Goal: Answer question/provide support: Share knowledge or assist other users

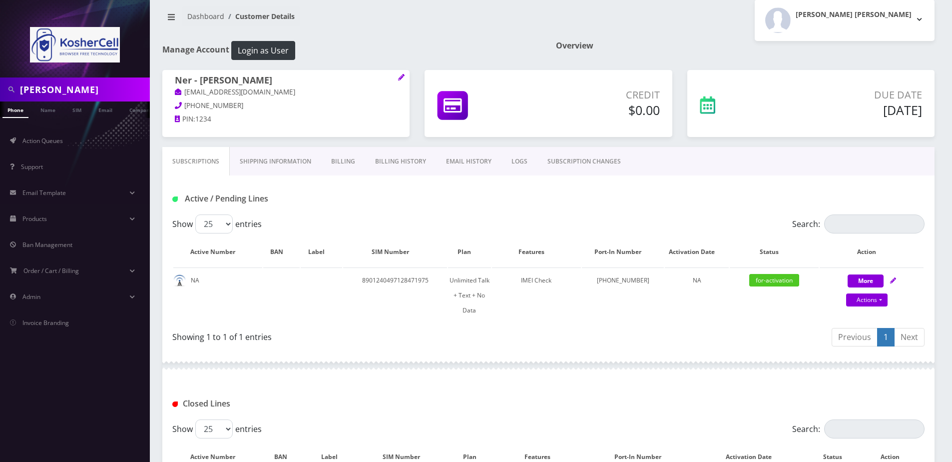
click at [93, 93] on input "katzenstein" at bounding box center [83, 89] width 127 height 19
paste input "[EMAIL_ADDRESS][DOMAIN_NAME]"
type input "[EMAIL_ADDRESS][DOMAIN_NAME]"
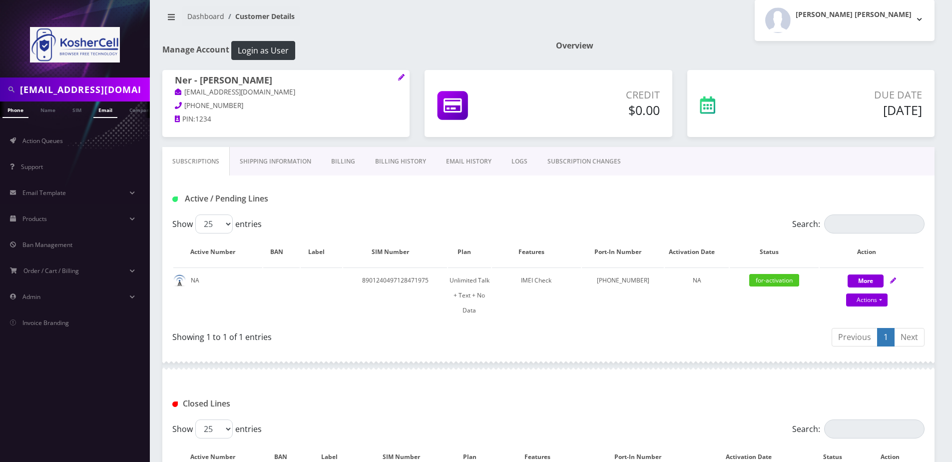
click at [105, 107] on link "Email" at bounding box center [105, 109] width 24 height 16
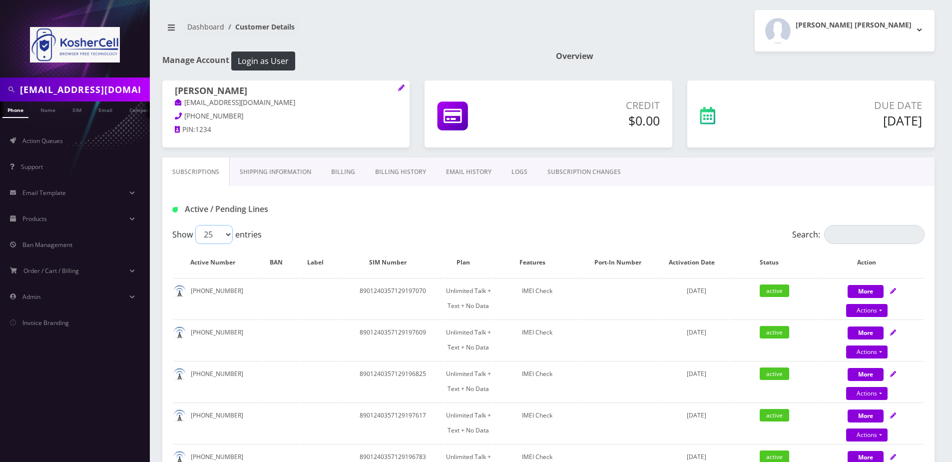
drag, startPoint x: 222, startPoint y: 232, endPoint x: 219, endPoint y: 244, distance: 12.5
click at [222, 232] on select "25 50 100 250 500" at bounding box center [213, 234] width 37 height 19
select select "250"
click at [195, 225] on select "25 50 100 250 500" at bounding box center [213, 234] width 37 height 19
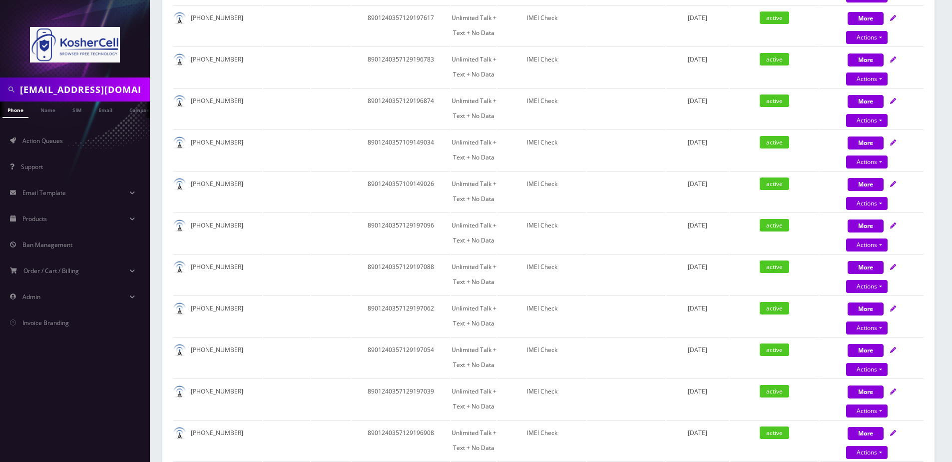
scroll to position [400, 0]
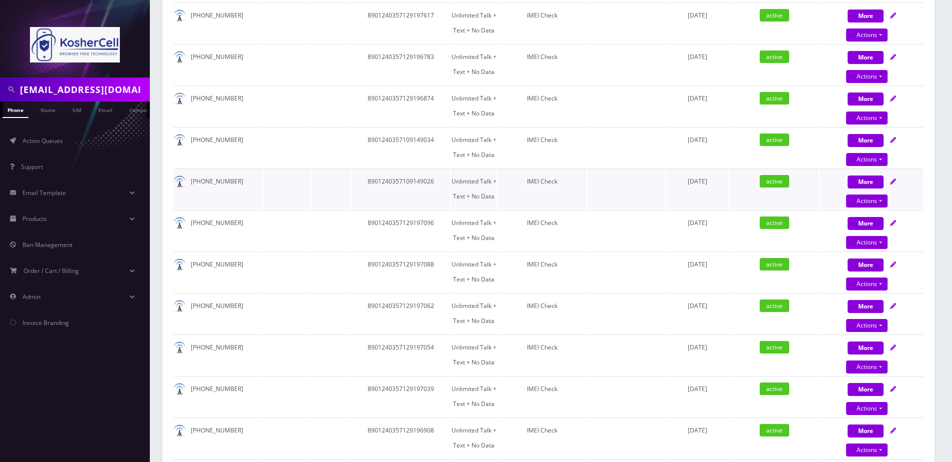
click at [289, 195] on td at bounding box center [286, 188] width 47 height 40
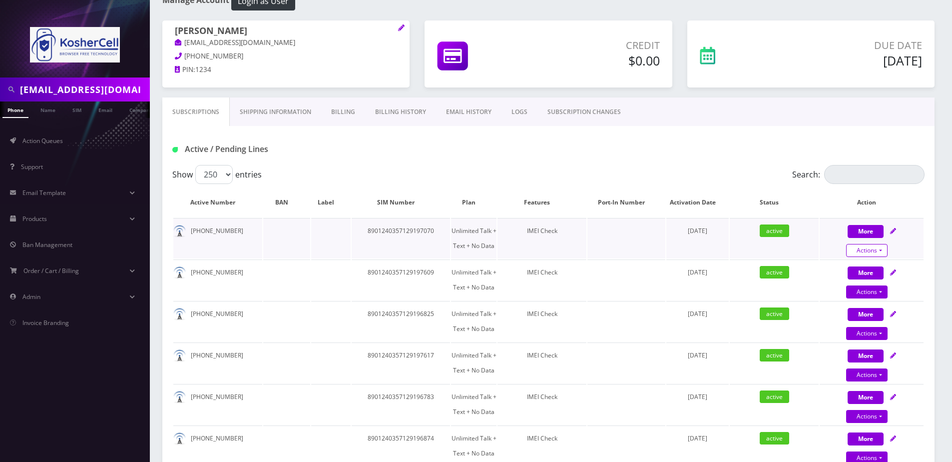
click at [868, 245] on link "Actions" at bounding box center [867, 250] width 41 height 13
select select "363"
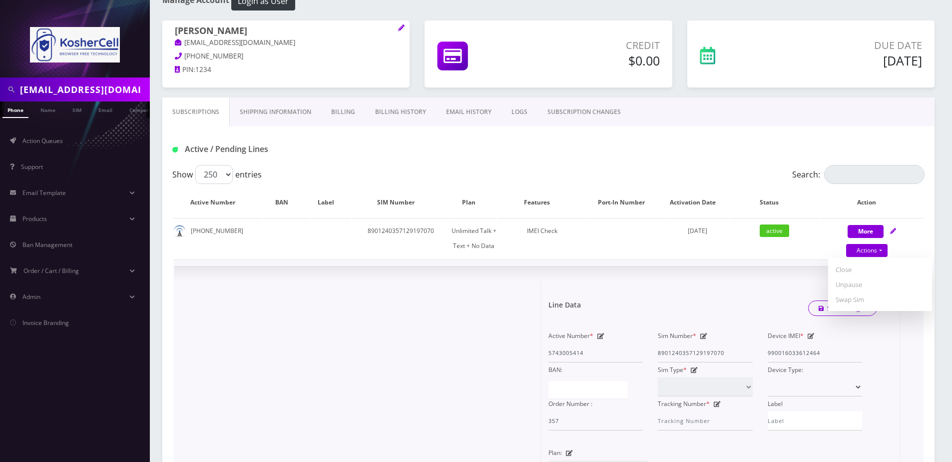
click at [735, 288] on form "Line Data Save Changes Active Number * 5743005414 Sim Number * [TECHNICAL_ID] D…" at bounding box center [721, 433] width 344 height 305
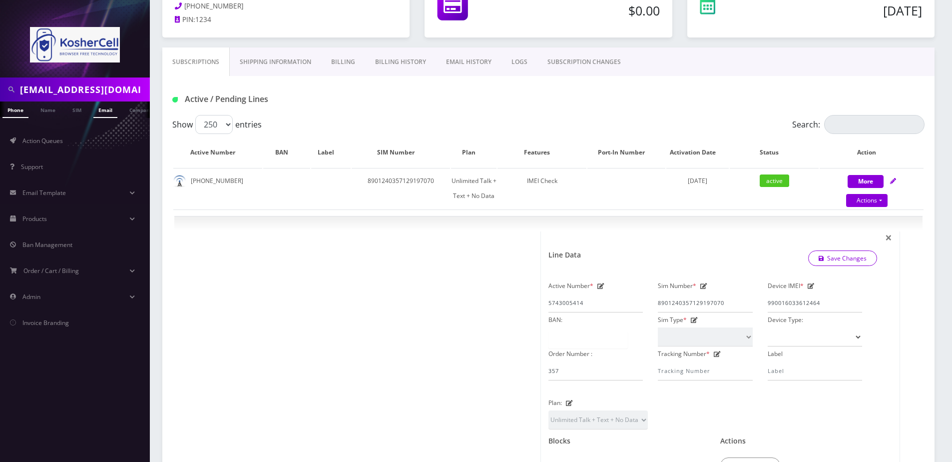
scroll to position [0, 5]
drag, startPoint x: 231, startPoint y: 185, endPoint x: 192, endPoint y: 184, distance: 39.5
click at [192, 184] on td "[PHONE_NUMBER]" at bounding box center [217, 188] width 89 height 40
copy td "[PHONE_NUMBER]"
